Goal: Task Accomplishment & Management: Manage account settings

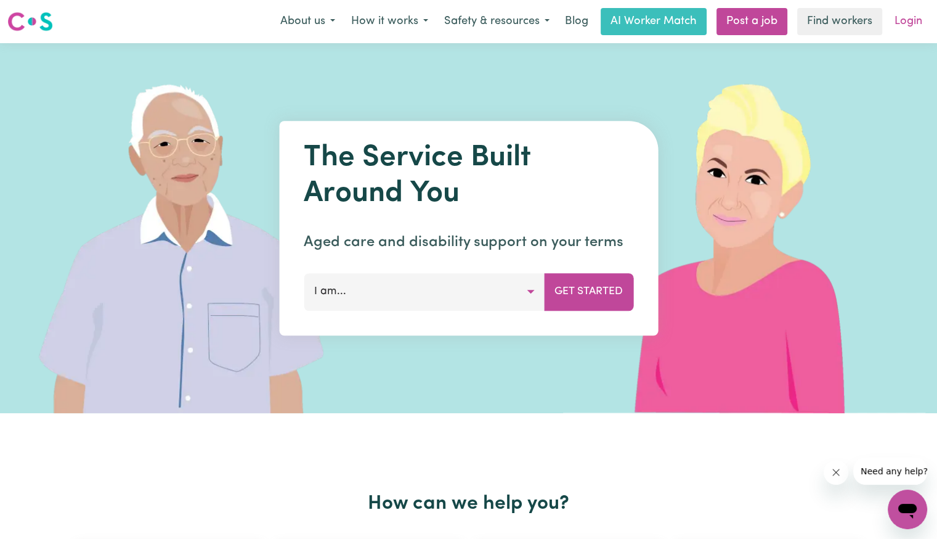
click at [900, 30] on link "Login" at bounding box center [908, 21] width 43 height 27
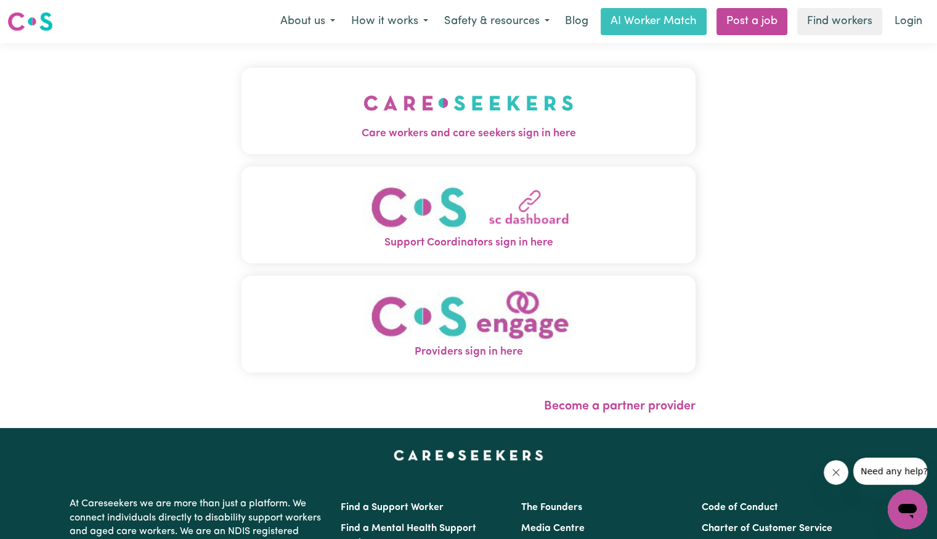
click at [401, 137] on span "Care workers and care seekers sign in here" at bounding box center [469, 134] width 454 height 16
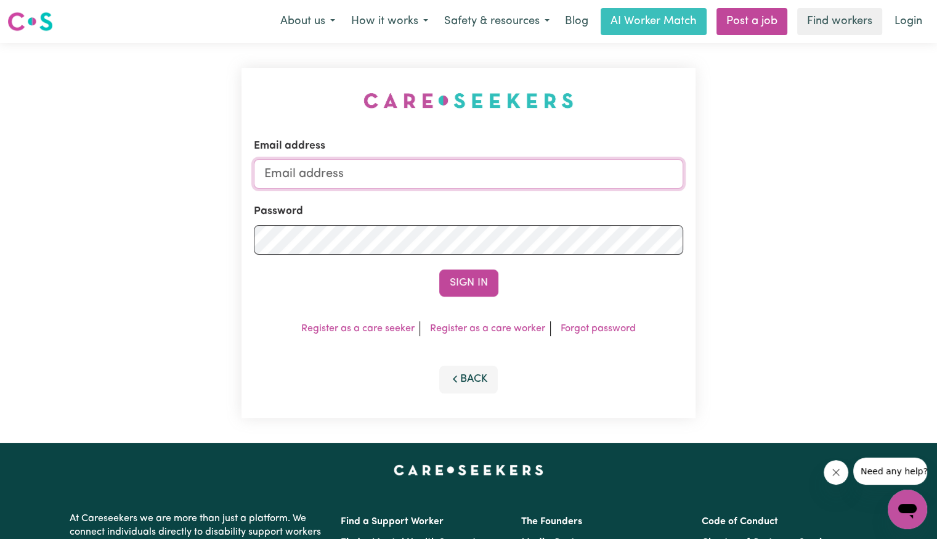
click at [454, 169] on input "Email address" at bounding box center [469, 174] width 430 height 30
drag, startPoint x: 328, startPoint y: 171, endPoint x: 823, endPoint y: 127, distance: 496.1
click at [785, 178] on div "Email address Superuser~[EMAIL_ADDRESS][DOMAIN_NAME] Password Sign In Register …" at bounding box center [468, 242] width 937 height 399
type input "[EMAIL_ADDRESS][DOMAIN_NAME]"
click at [407, 255] on form "Email address [EMAIL_ADDRESS][DOMAIN_NAME] Password Sign In" at bounding box center [469, 217] width 430 height 158
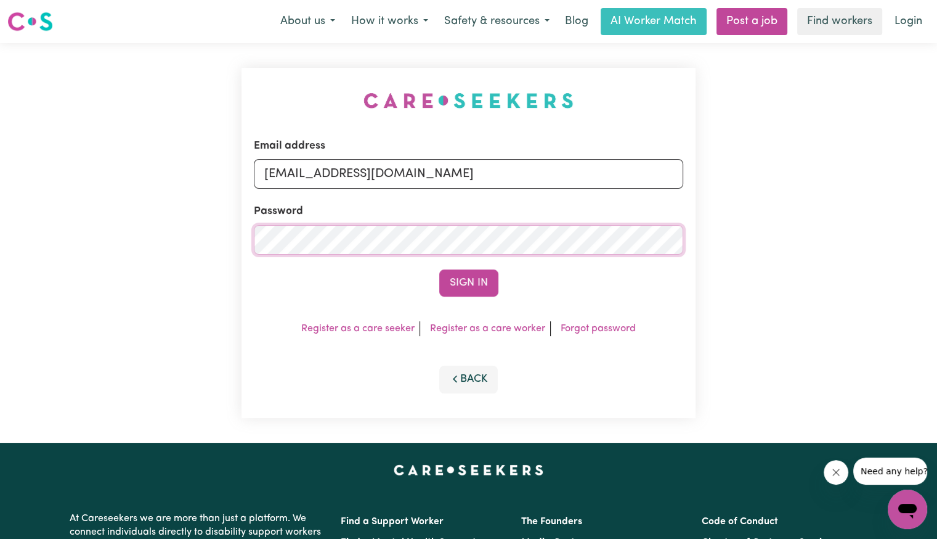
click at [439, 269] on button "Sign In" at bounding box center [468, 282] width 59 height 27
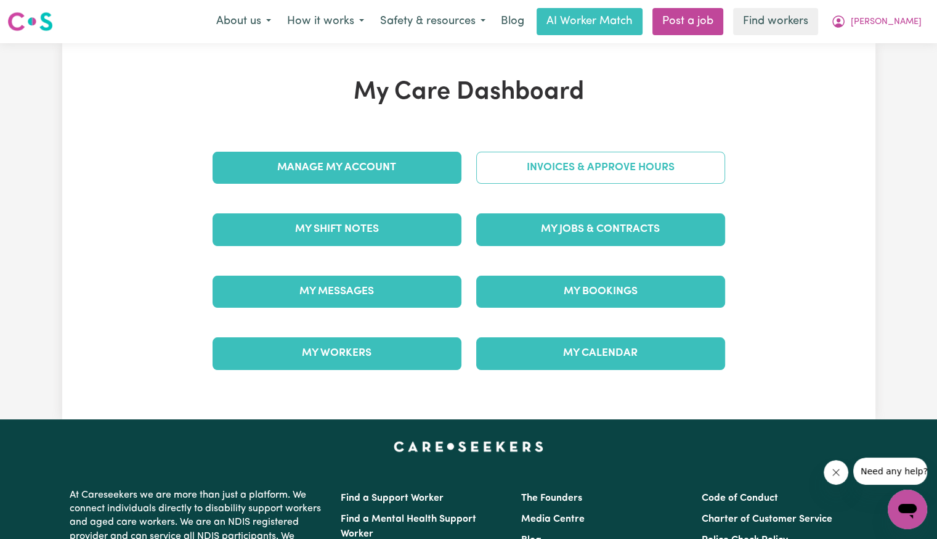
click at [493, 185] on div "Invoices & Approve Hours" at bounding box center [601, 168] width 264 height 62
click at [494, 178] on link "Invoices & Approve Hours" at bounding box center [600, 168] width 249 height 32
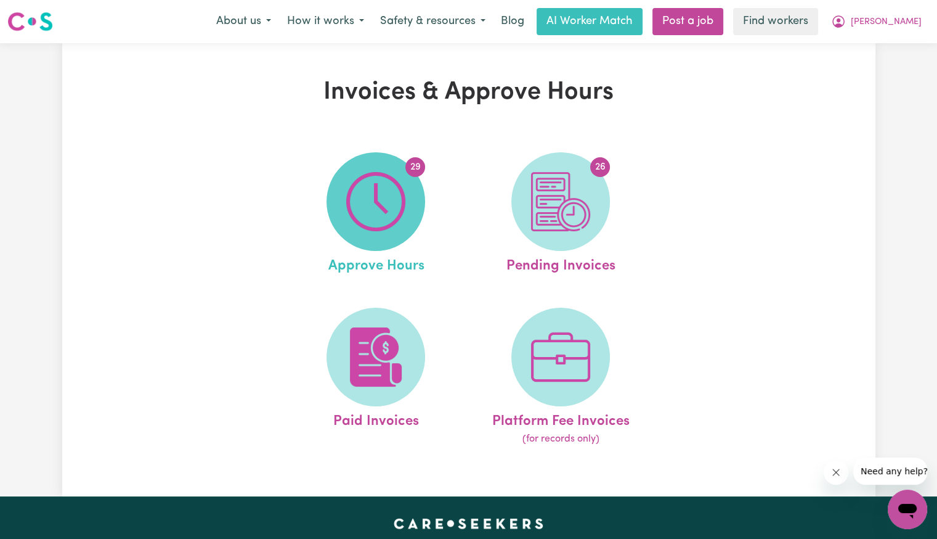
click at [411, 190] on span "29" at bounding box center [376, 201] width 99 height 99
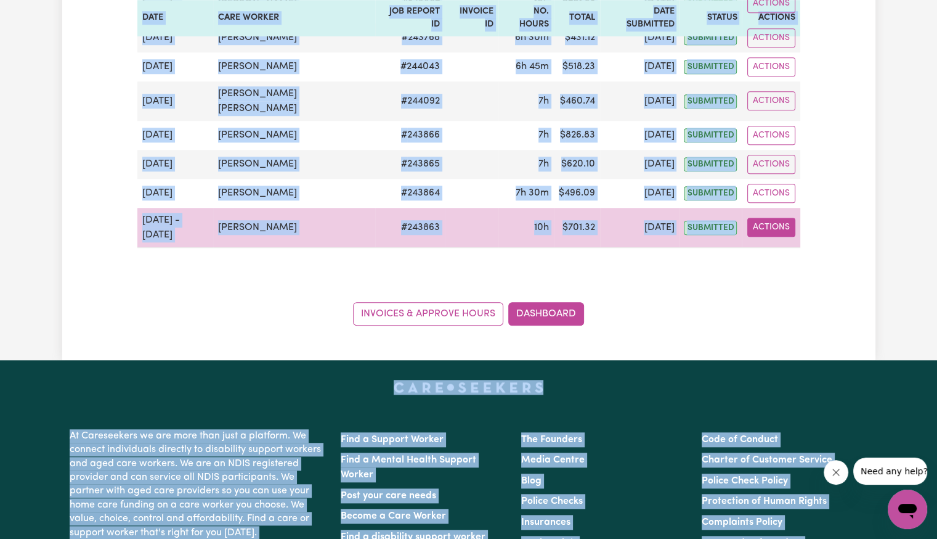
drag, startPoint x: 142, startPoint y: 259, endPoint x: 759, endPoint y: 537, distance: 677.1
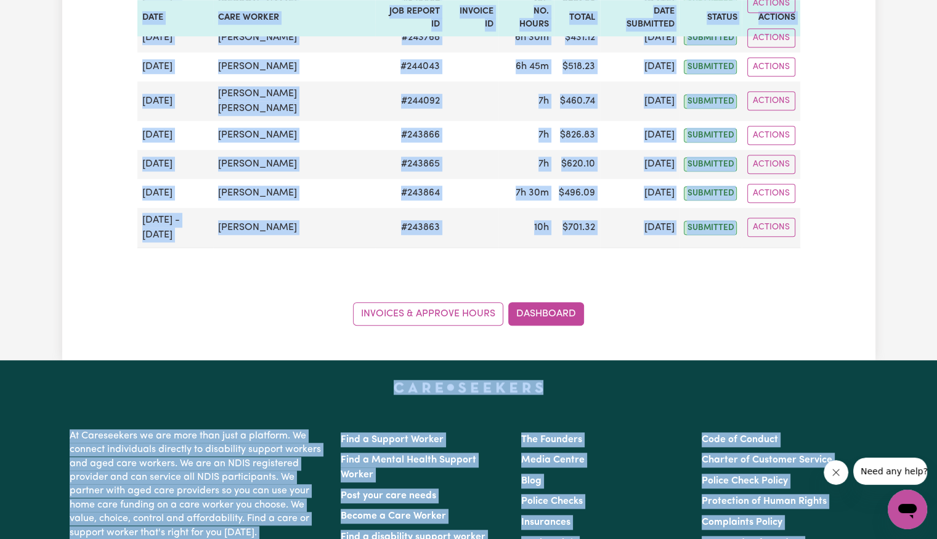
scroll to position [1015, 0]
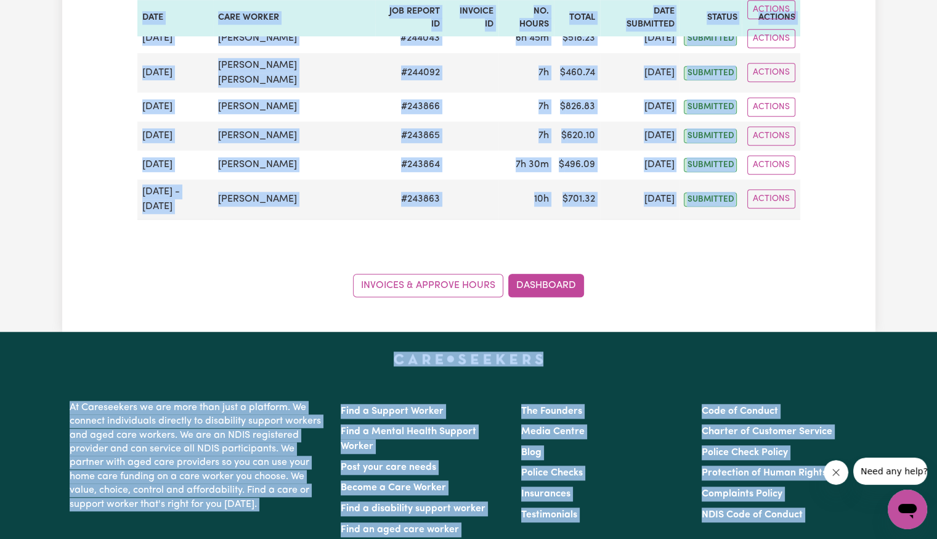
copy div "[DATE] [PERSON_NAME] # 244263 6h 45m $ 919.56 [DATE] submitted Actions [DATE] D…"
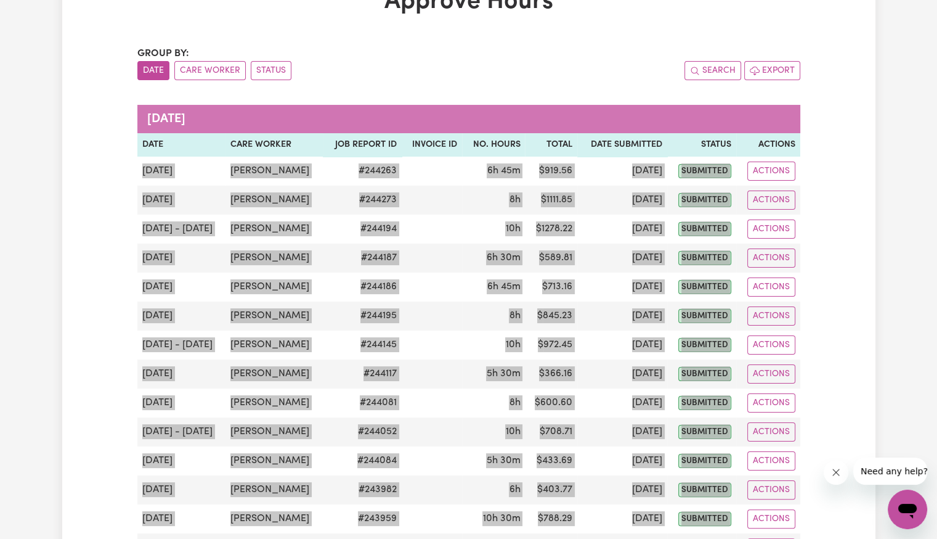
scroll to position [0, 0]
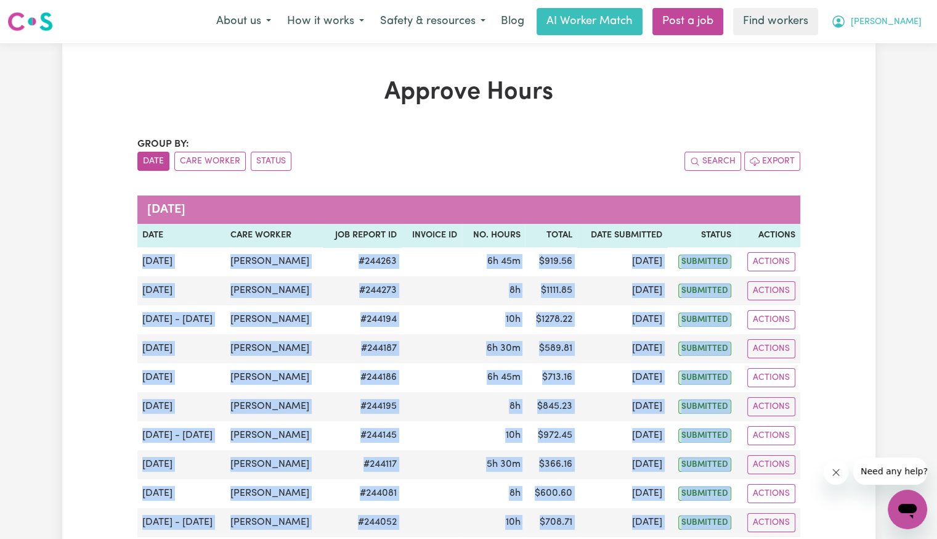
click at [912, 25] on span "[PERSON_NAME]" at bounding box center [886, 22] width 71 height 14
drag, startPoint x: 912, startPoint y: 25, endPoint x: 890, endPoint y: 72, distance: 51.8
click at [890, 72] on link "Logout" at bounding box center [880, 70] width 97 height 23
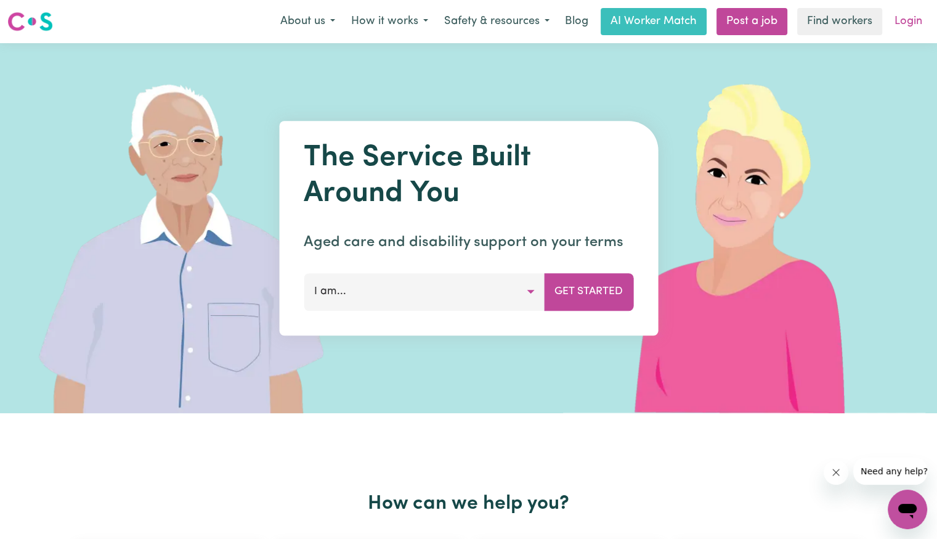
click at [910, 28] on link "Login" at bounding box center [908, 21] width 43 height 27
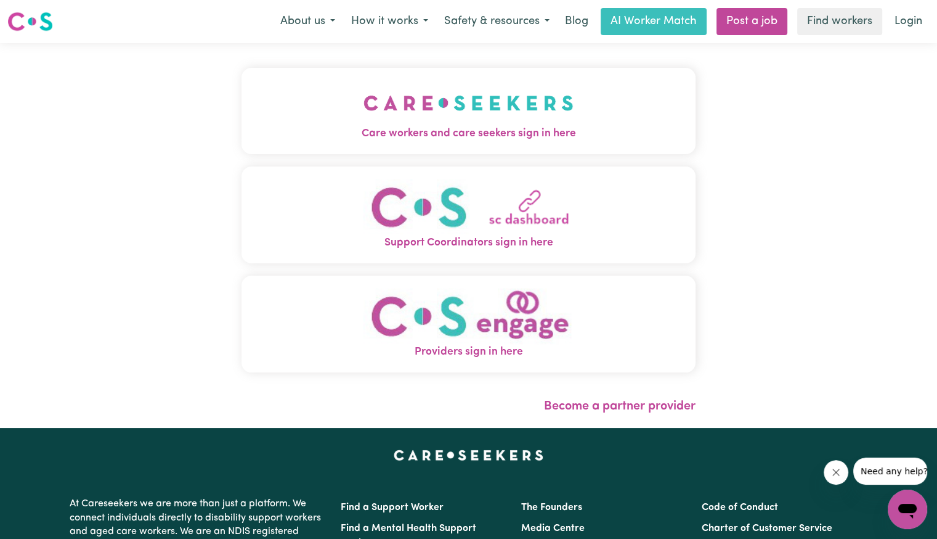
click at [389, 81] on img "Care workers and care seekers sign in here" at bounding box center [469, 103] width 210 height 46
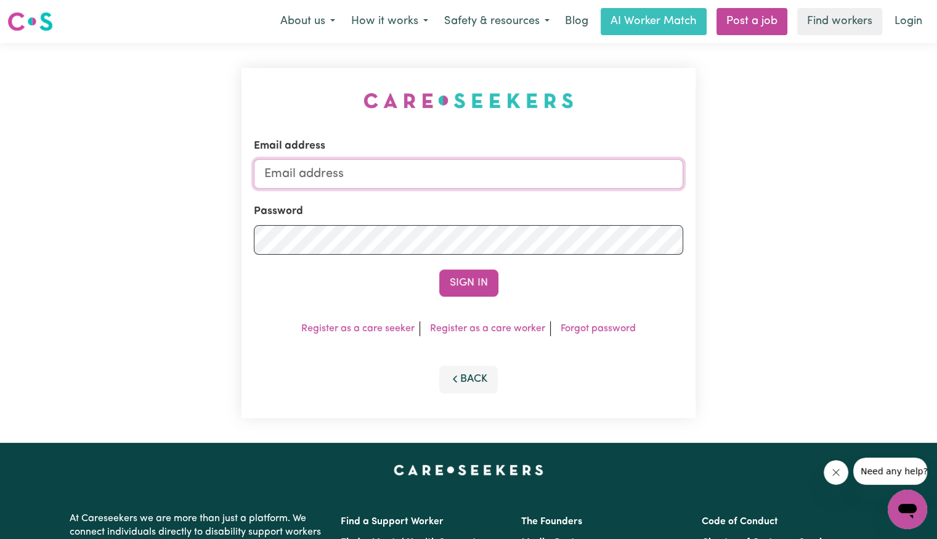
click at [449, 174] on input "Email address" at bounding box center [469, 174] width 430 height 30
type input "[PERSON_NAME][EMAIL_ADDRESS][DOMAIN_NAME]"
click at [439, 269] on button "Sign In" at bounding box center [468, 282] width 59 height 27
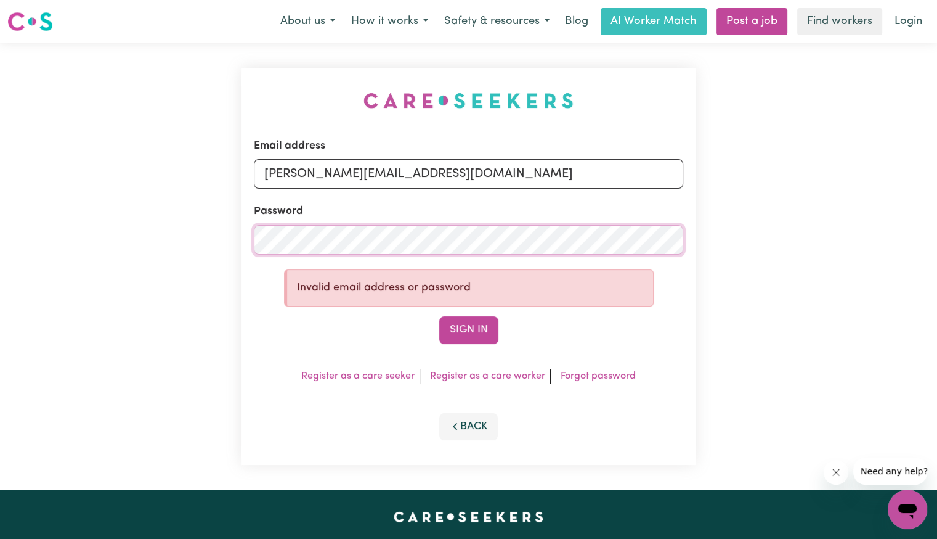
click at [115, 227] on div "Email address [PERSON_NAME][EMAIL_ADDRESS][DOMAIN_NAME] Password Invalid email …" at bounding box center [468, 266] width 937 height 446
click at [439, 316] on button "Sign In" at bounding box center [468, 329] width 59 height 27
